Goal: Information Seeking & Learning: Learn about a topic

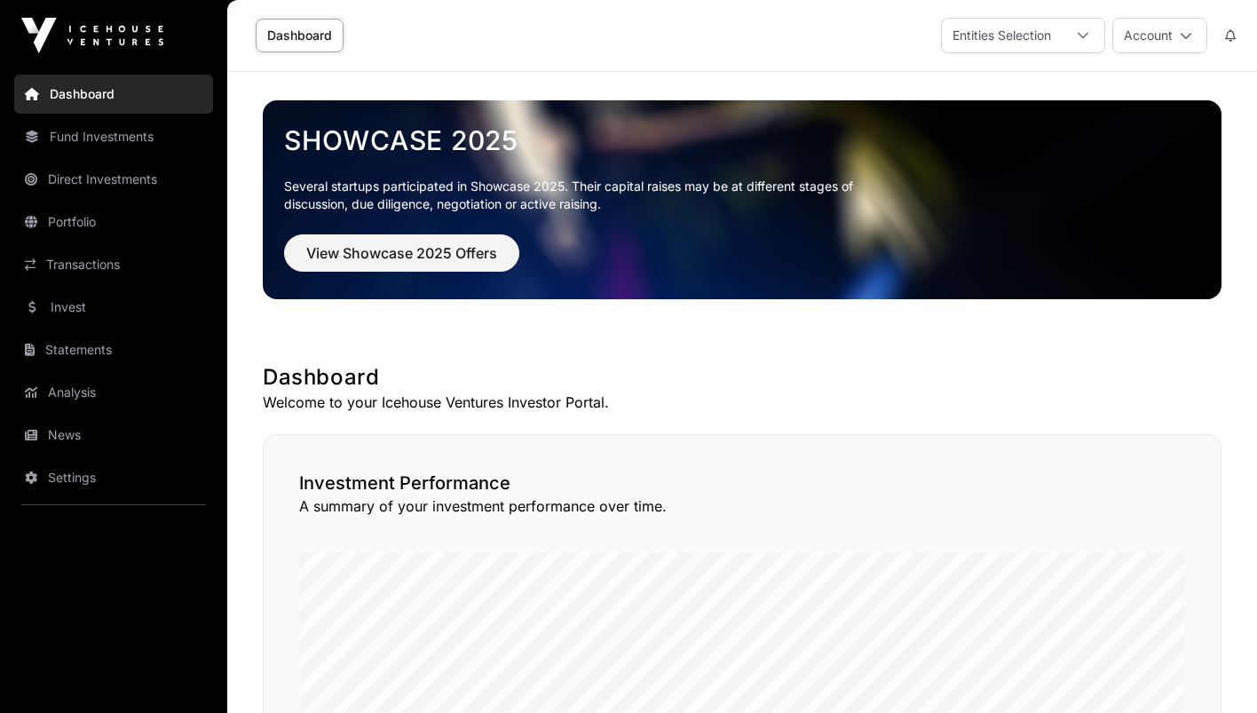
click at [92, 260] on link "Transactions" at bounding box center [113, 264] width 199 height 39
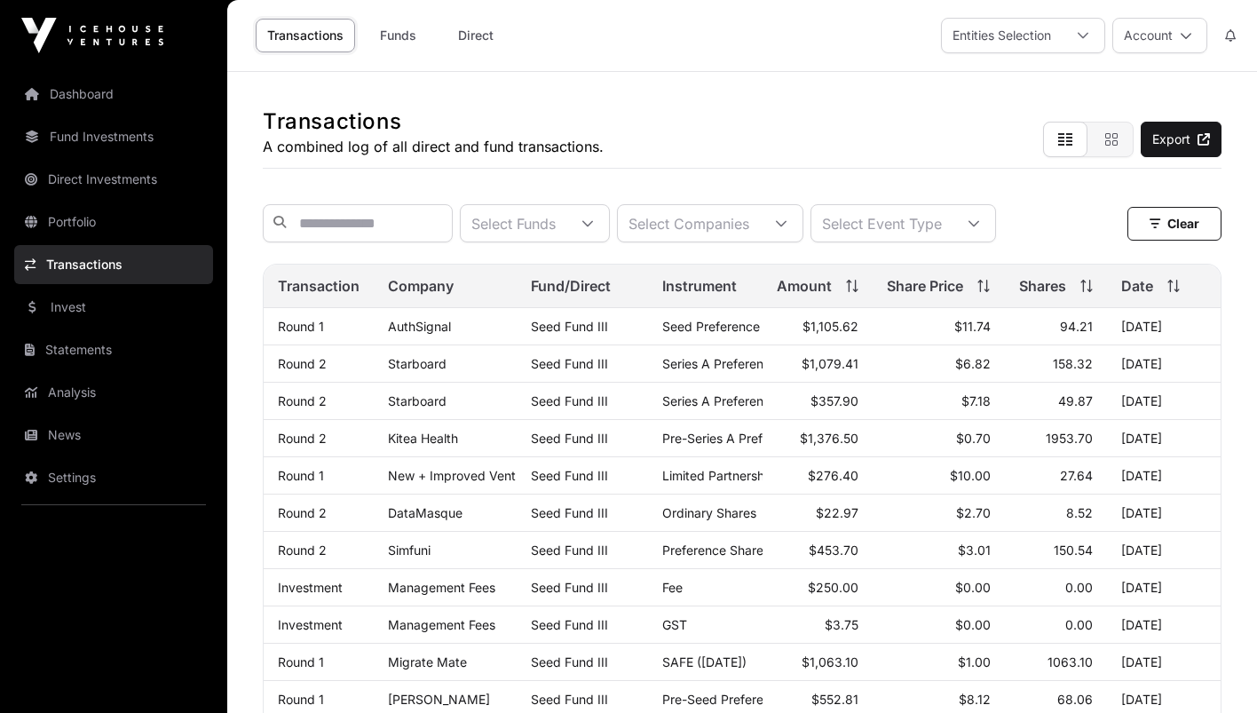
click at [416, 329] on link "AuthSignal" at bounding box center [419, 326] width 63 height 15
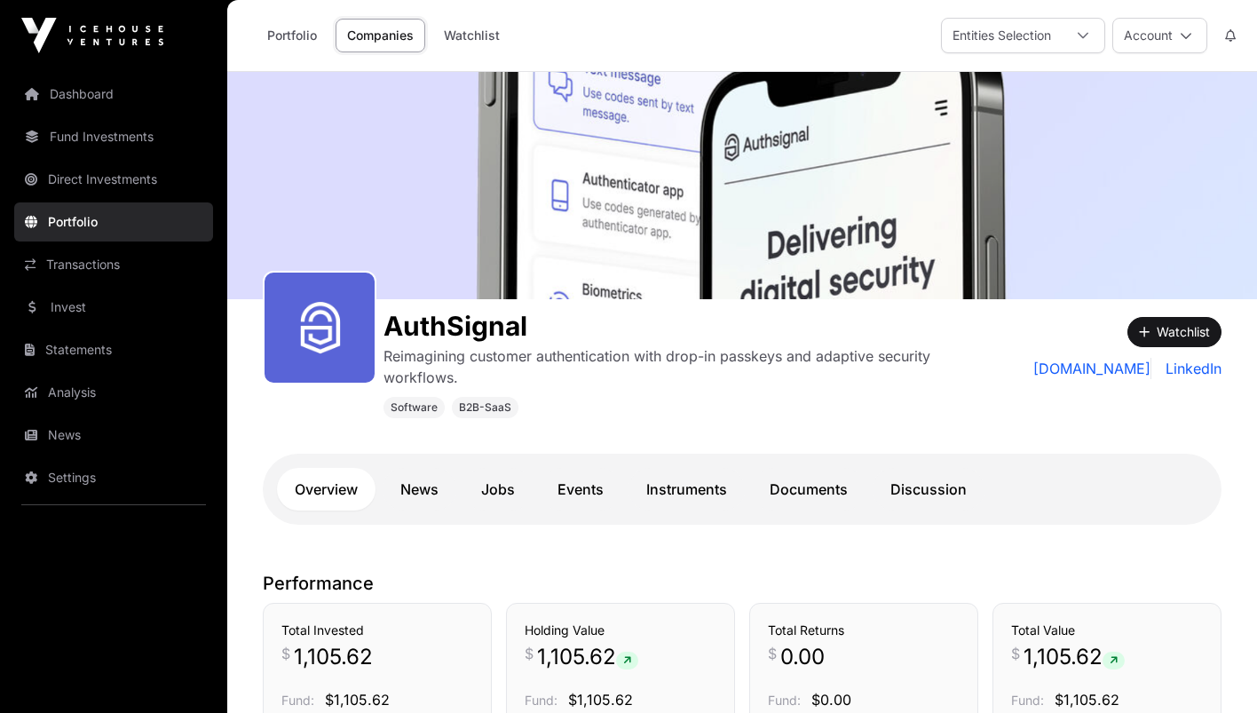
click at [956, 491] on link "Discussion" at bounding box center [929, 489] width 112 height 43
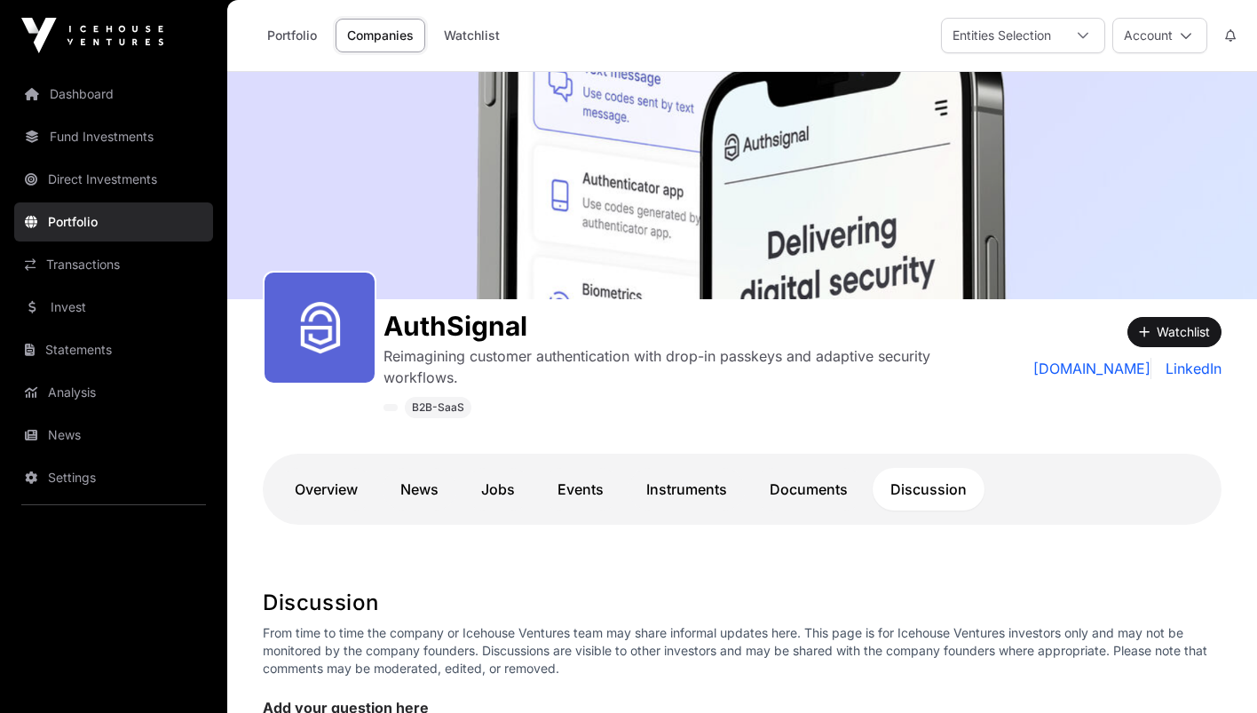
click at [822, 491] on link "Documents" at bounding box center [809, 489] width 114 height 43
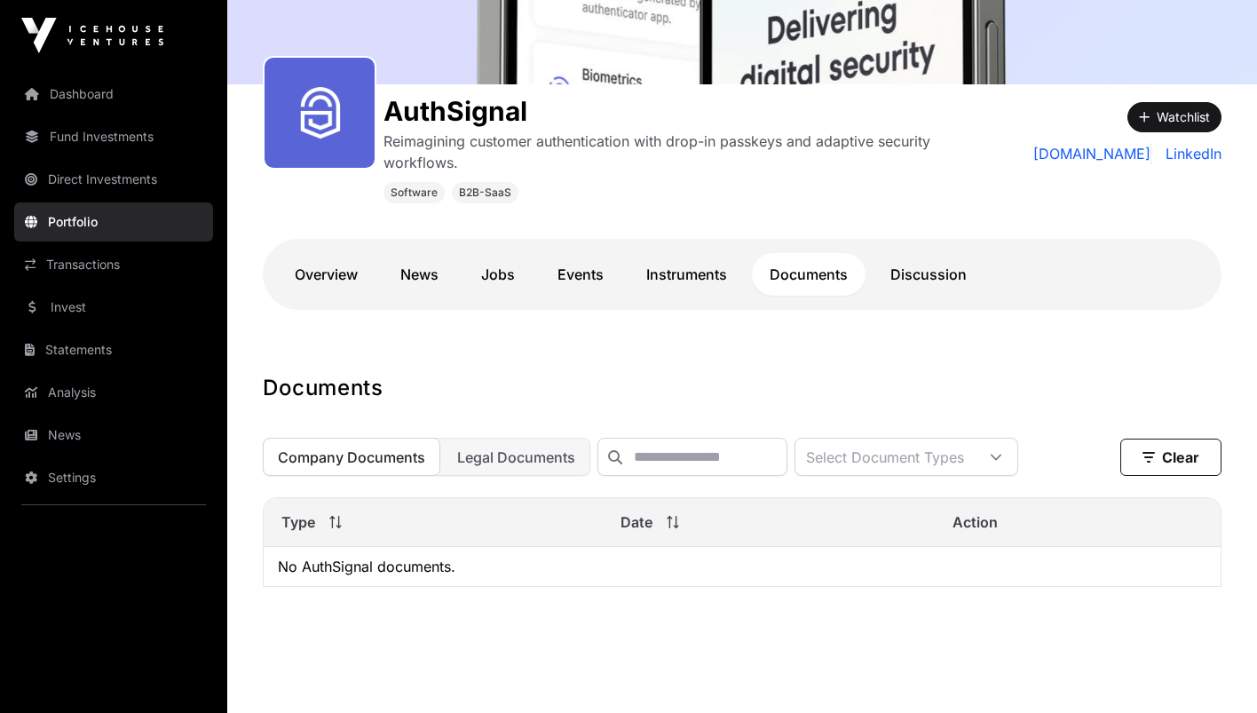
scroll to position [239, 0]
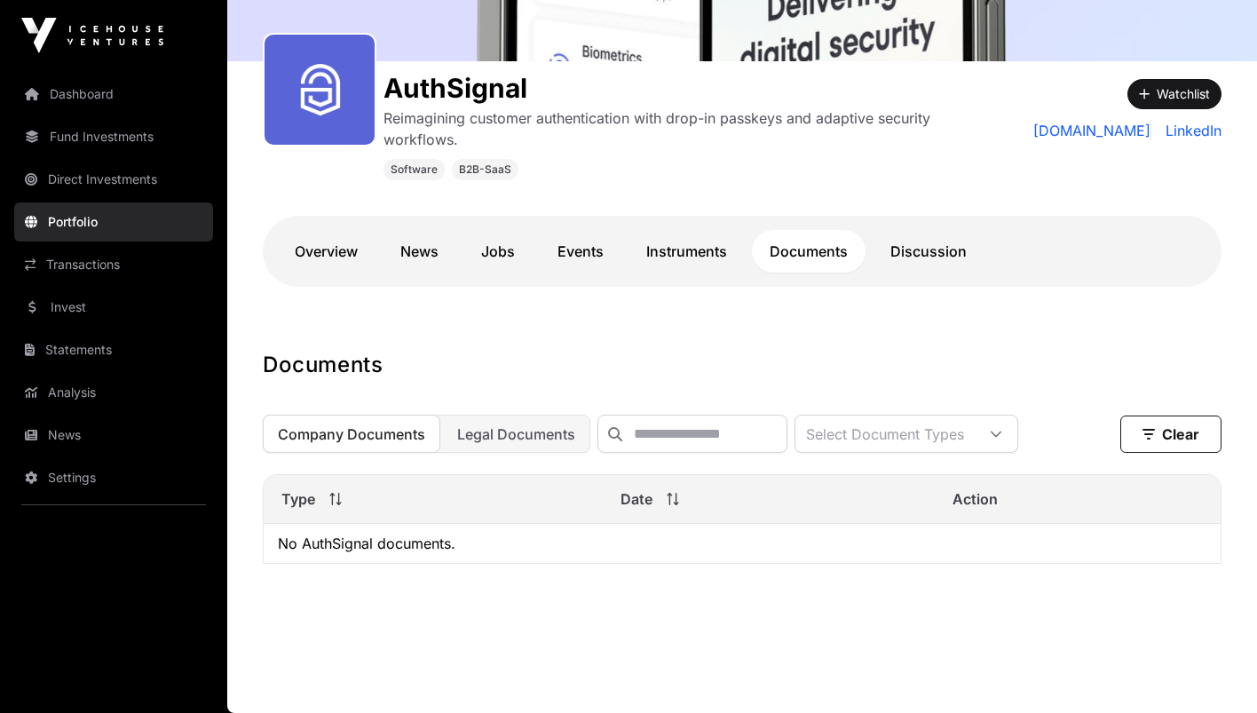
click at [508, 432] on span "Legal Documents" at bounding box center [516, 434] width 118 height 18
click at [933, 247] on link "Discussion" at bounding box center [929, 251] width 112 height 43
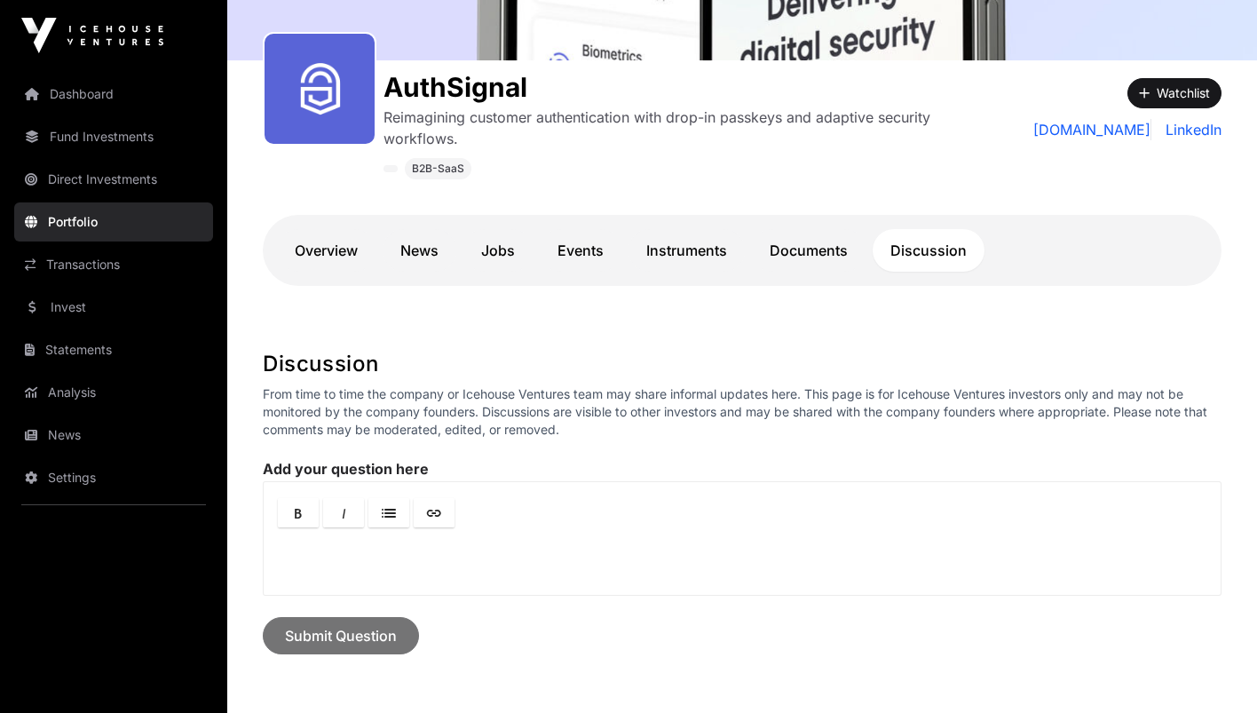
click at [700, 249] on link "Instruments" at bounding box center [687, 250] width 116 height 43
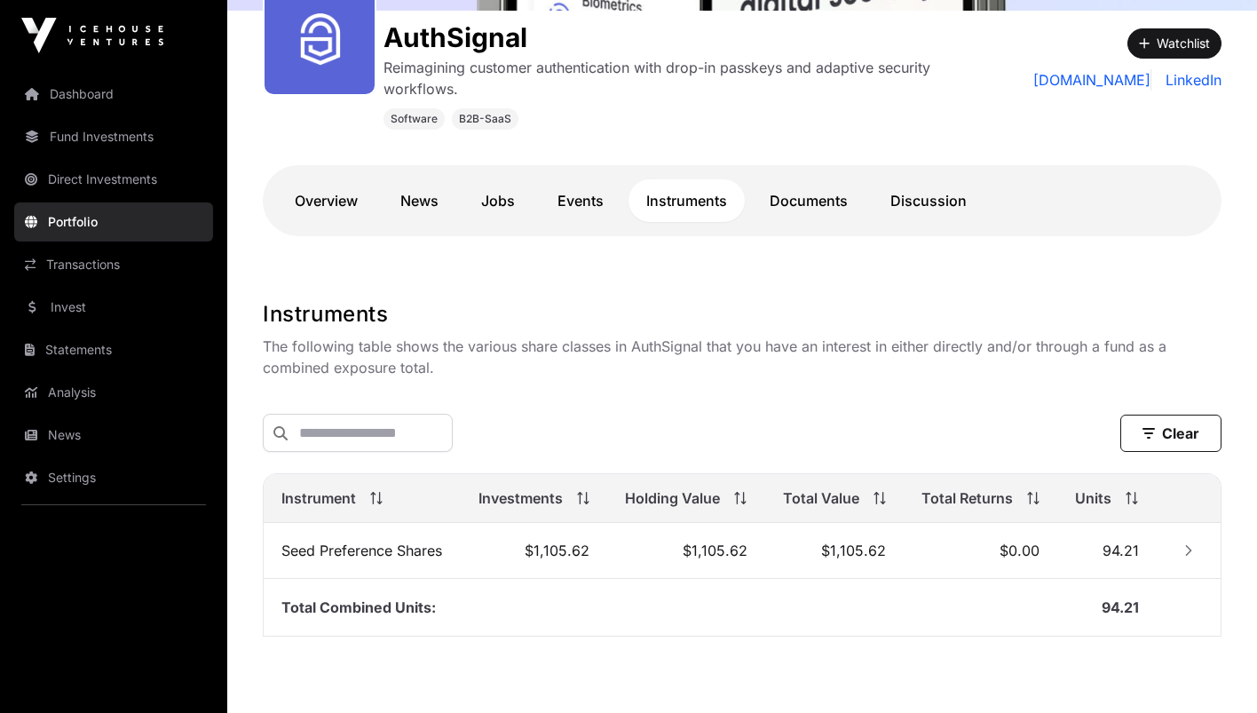
scroll to position [297, 0]
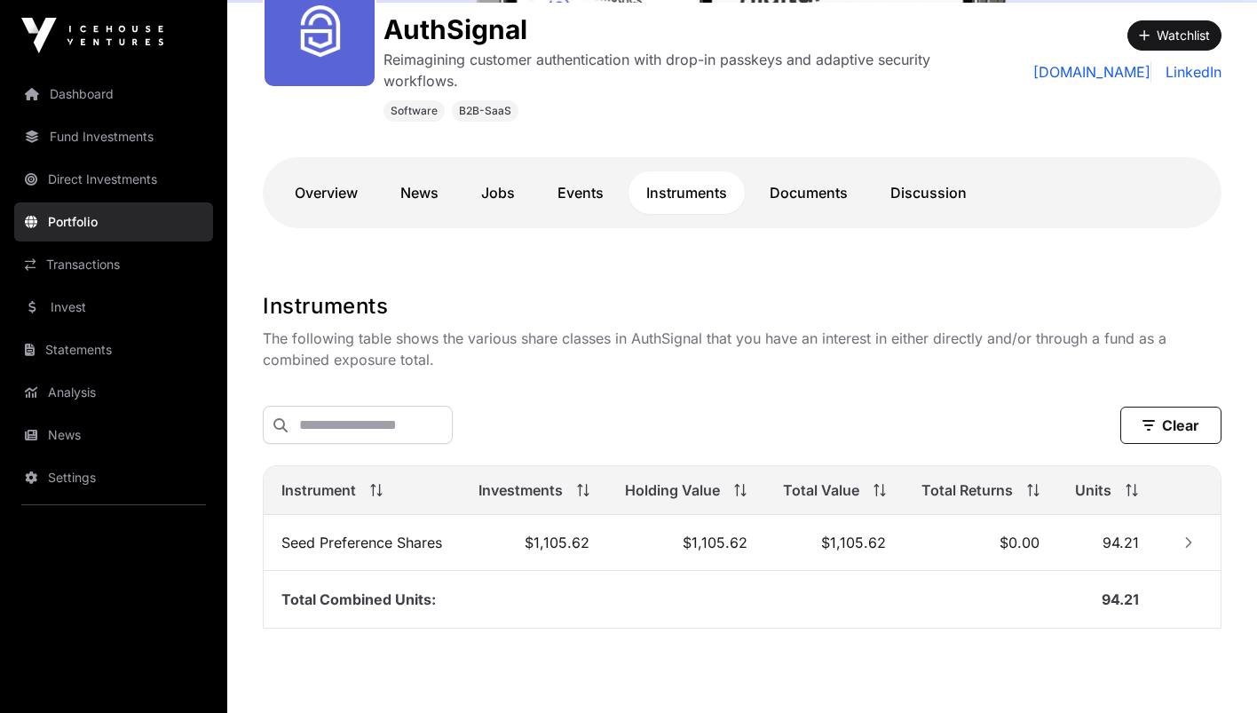
click at [581, 180] on link "Events" at bounding box center [581, 192] width 82 height 43
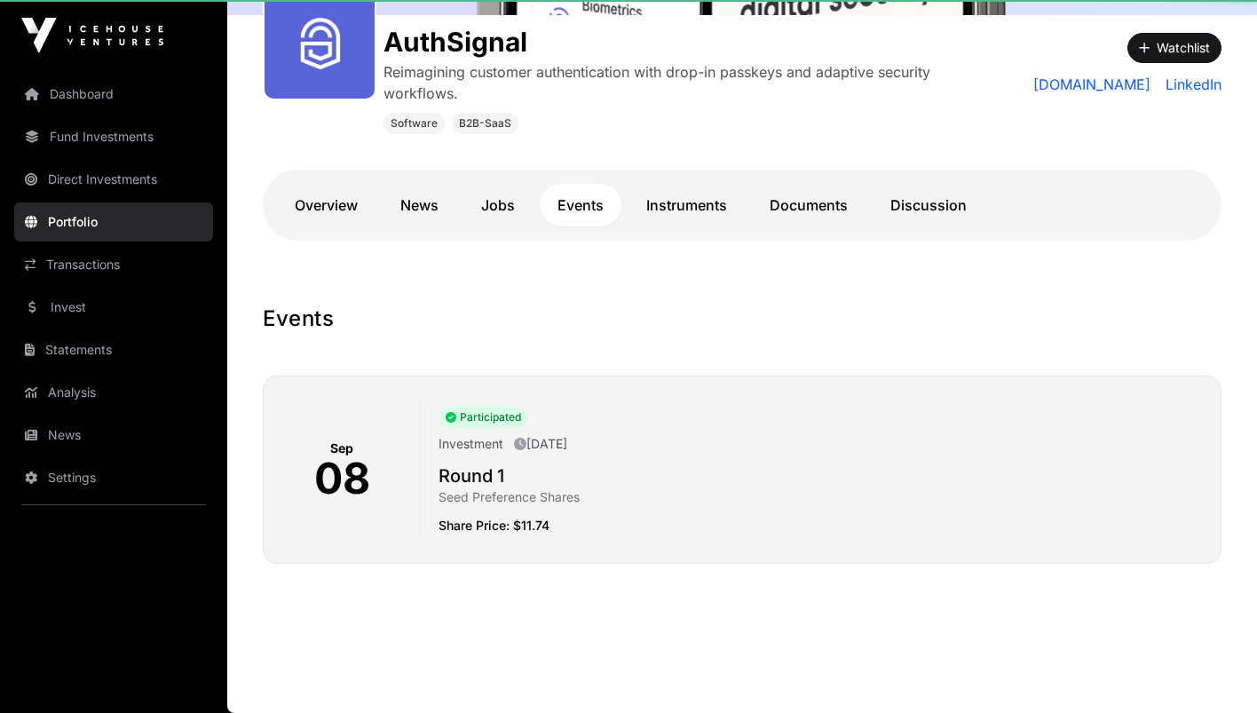
scroll to position [282, 0]
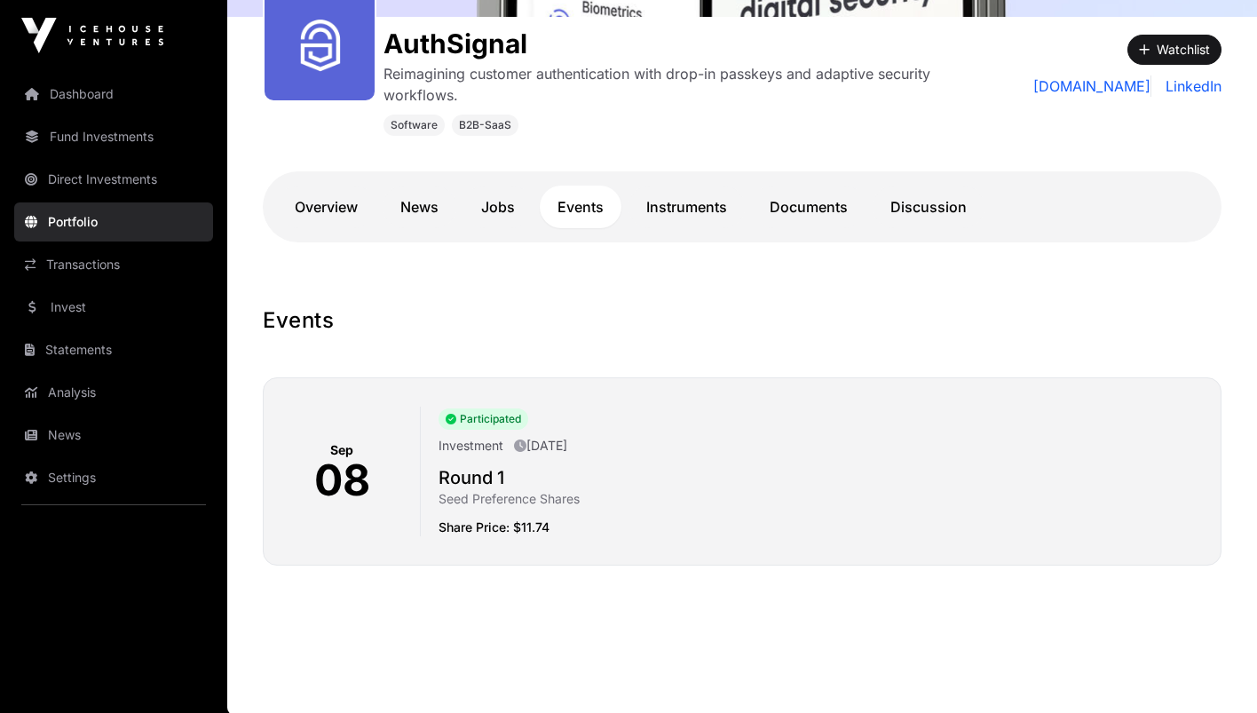
click at [493, 206] on link "Jobs" at bounding box center [498, 207] width 69 height 43
